Goal: Task Accomplishment & Management: Manage account settings

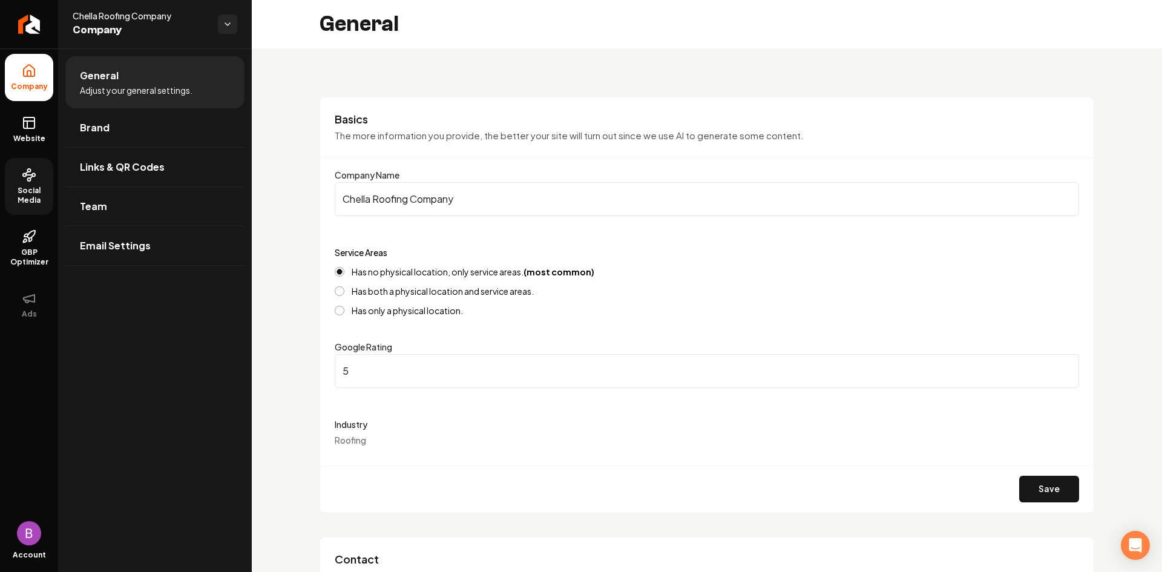
click at [25, 186] on span "Social Media" at bounding box center [29, 195] width 48 height 19
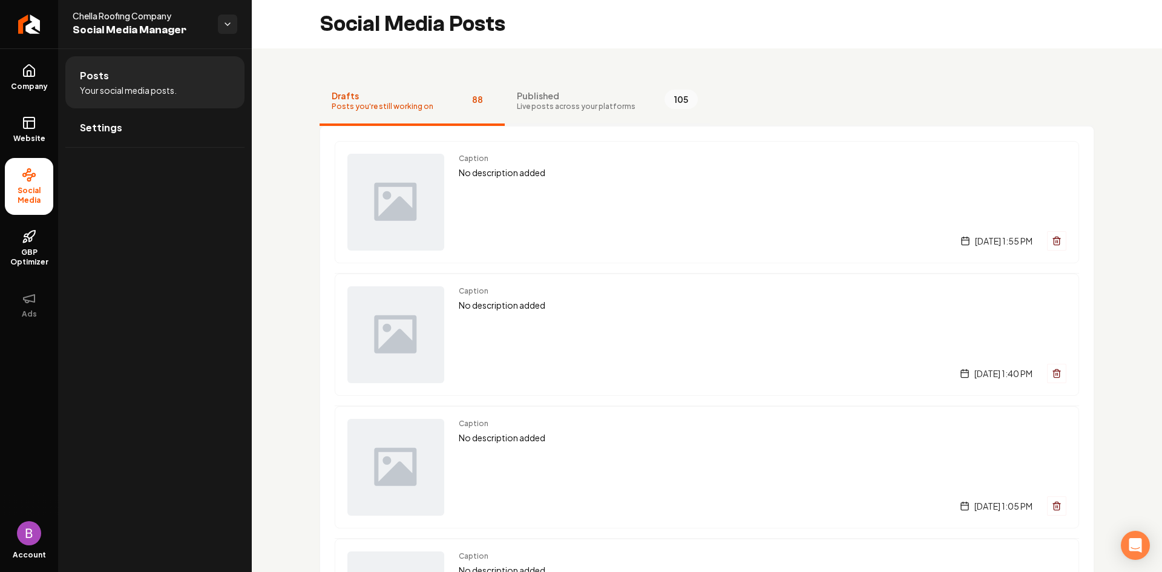
click at [590, 101] on span "Published" at bounding box center [576, 96] width 119 height 12
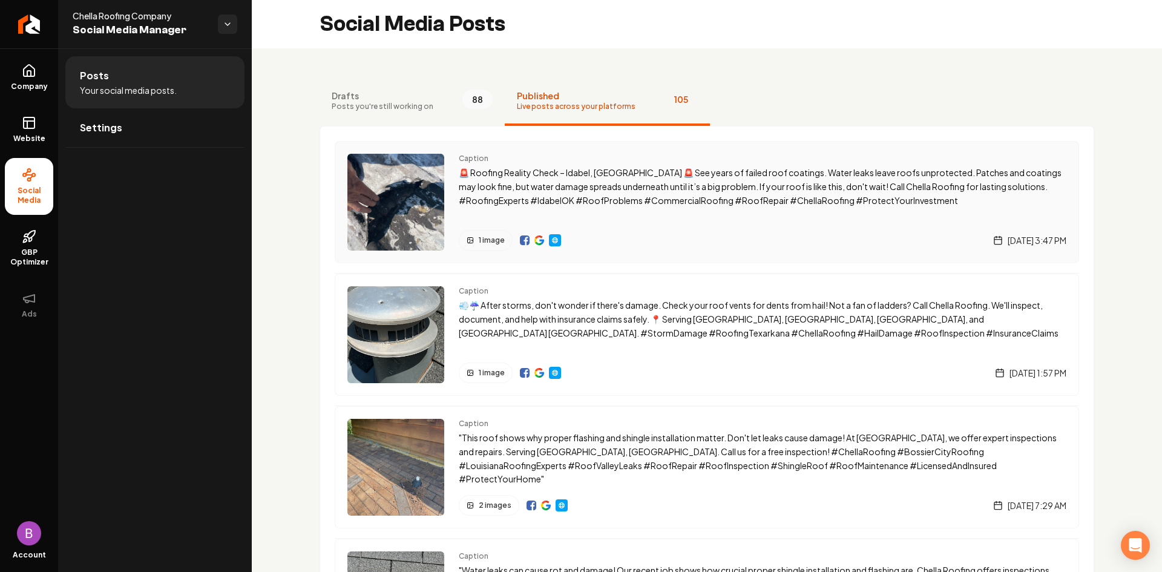
scroll to position [1366, 0]
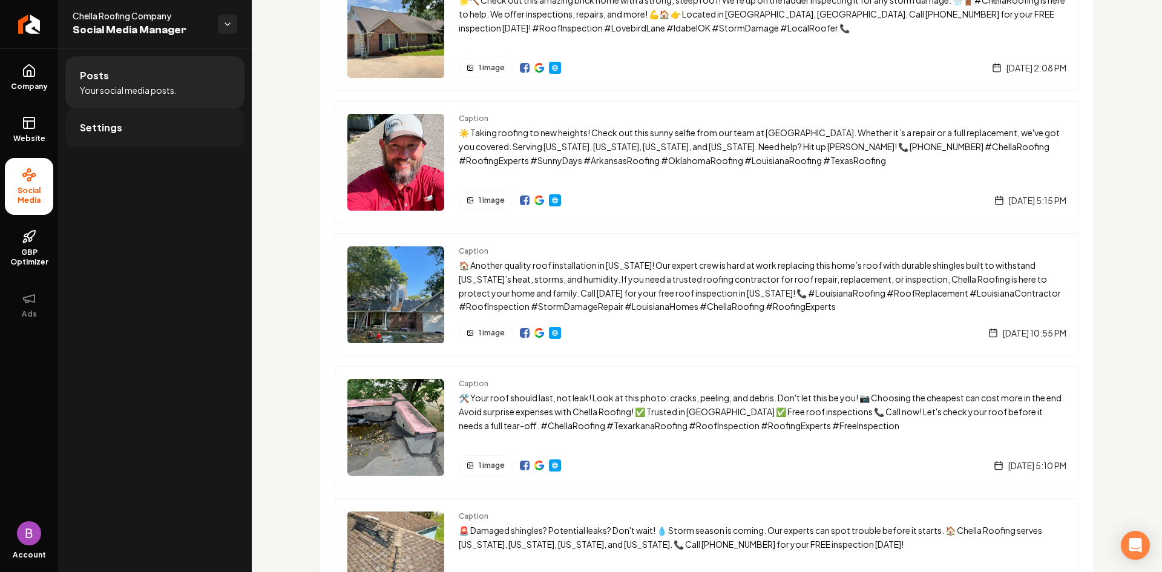
click at [120, 124] on link "Settings" at bounding box center [154, 127] width 179 height 39
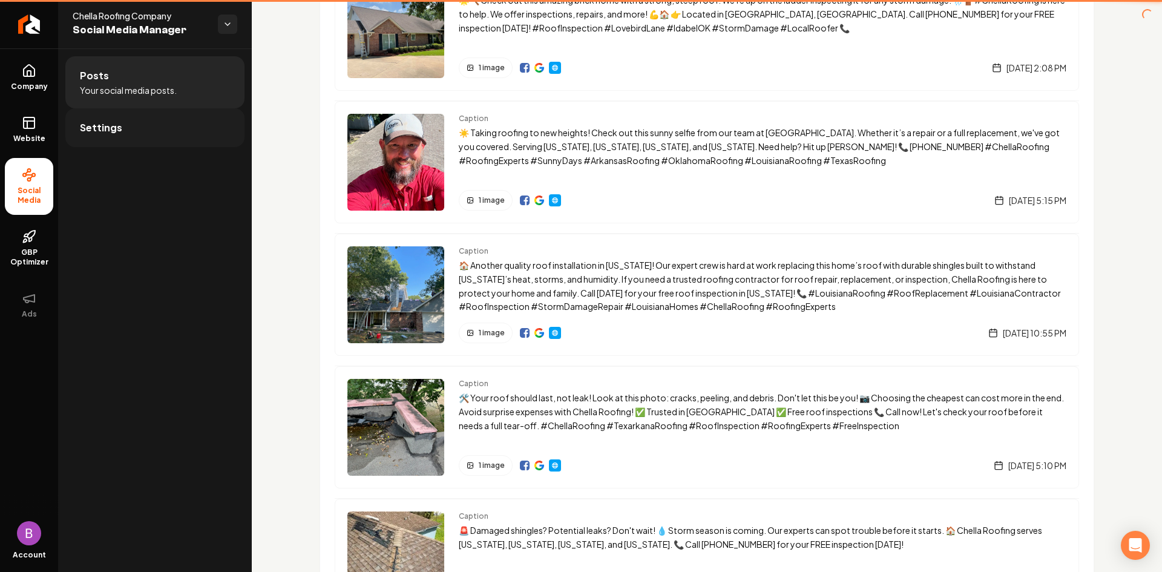
scroll to position [605, 0]
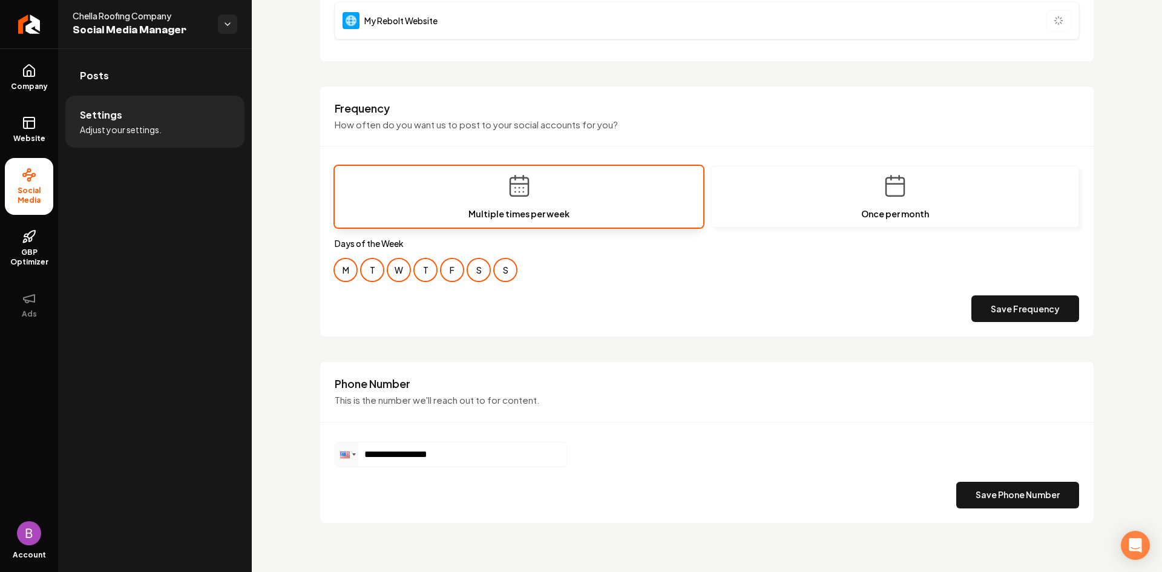
type input "**********"
click at [35, 255] on span "GBP Optimizer" at bounding box center [29, 257] width 48 height 19
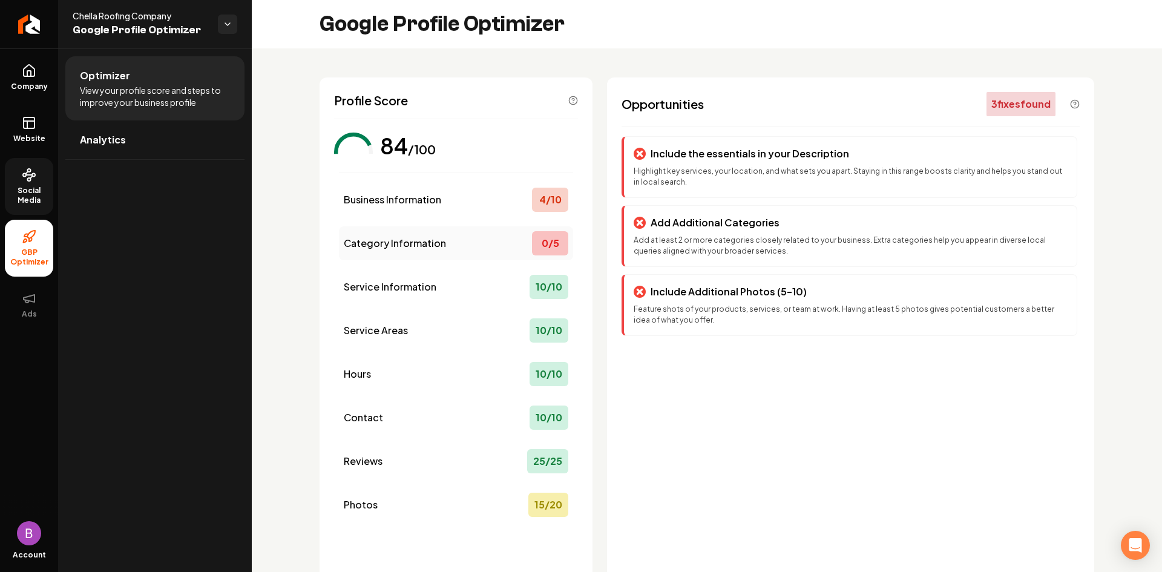
click at [542, 243] on div "0 / 5" at bounding box center [550, 243] width 36 height 24
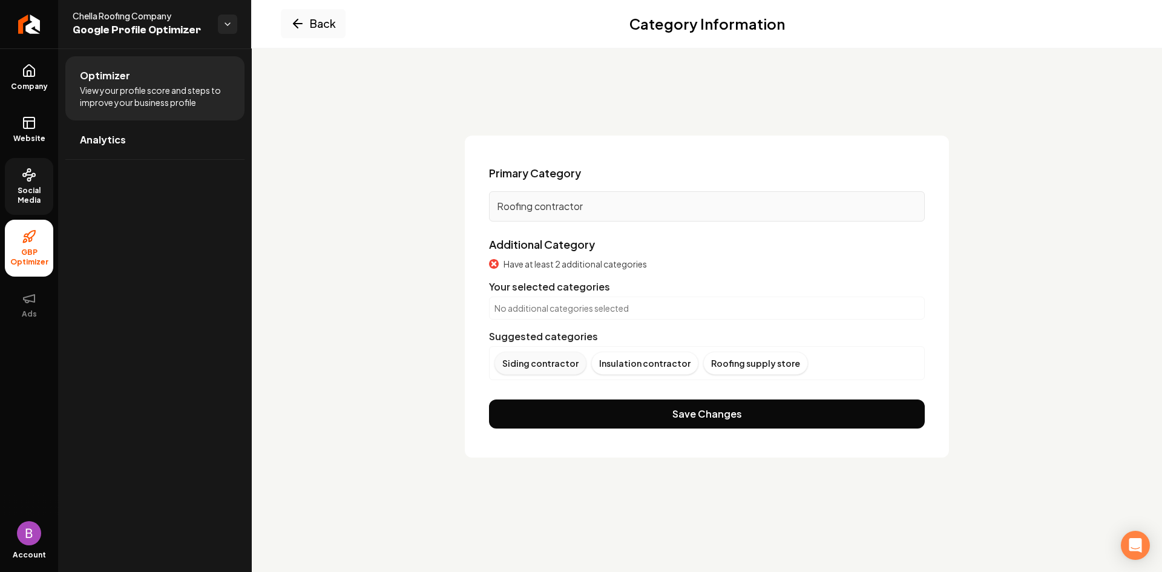
click at [550, 366] on div "Siding contractor" at bounding box center [541, 363] width 92 height 23
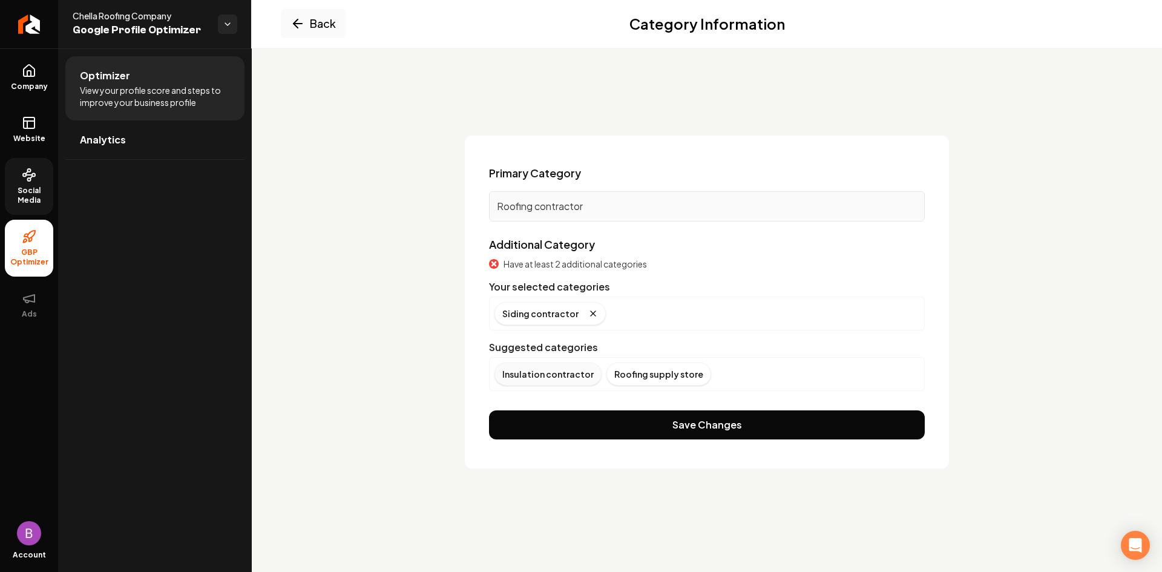
click at [568, 372] on div "Insulation contractor" at bounding box center [548, 374] width 107 height 23
click at [722, 314] on icon "Remove badge" at bounding box center [724, 313] width 5 height 5
click at [661, 209] on p "Roofing contractor" at bounding box center [707, 206] width 420 height 15
click at [613, 209] on p "Roofing contractor" at bounding box center [707, 206] width 420 height 15
click at [313, 24] on button "Back" at bounding box center [313, 23] width 65 height 29
